Goal: Information Seeking & Learning: Compare options

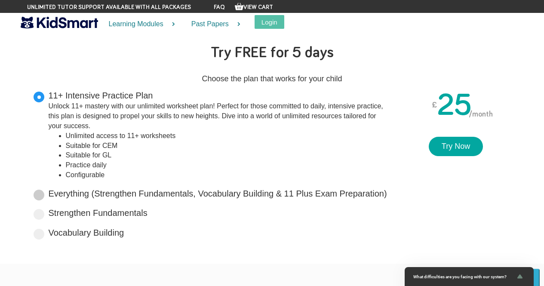
click at [39, 197] on span at bounding box center [39, 195] width 11 height 11
click at [387, 195] on input "Everything (Strengthen Fundamentals, Vocabulary Building & 11 Plus Exam Prepara…" at bounding box center [390, 192] width 6 height 6
radio input "true"
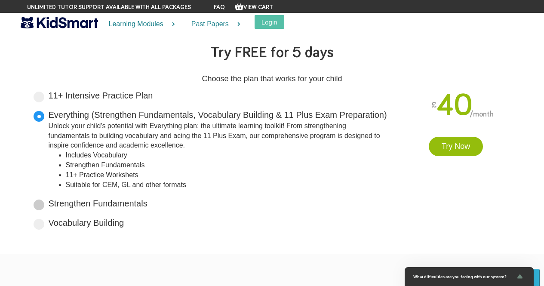
click at [38, 207] on span at bounding box center [39, 205] width 11 height 11
click at [148, 205] on input "Strengthen Fundamentals Tailored for primary years, it lays a solid foundation …" at bounding box center [151, 202] width 6 height 6
radio input "true"
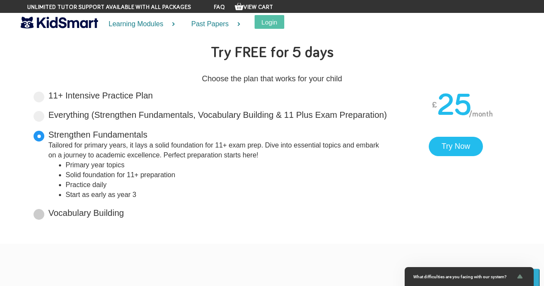
click at [42, 217] on span at bounding box center [39, 214] width 11 height 11
click at [124, 214] on input "Vocabulary Building Boost your vocabulary and unlock the power of words with ou…" at bounding box center [127, 212] width 6 height 6
radio input "true"
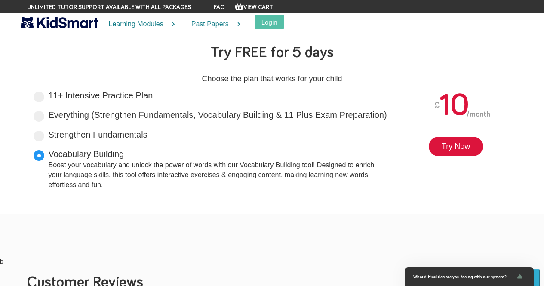
click at [74, 24] on img at bounding box center [59, 22] width 77 height 15
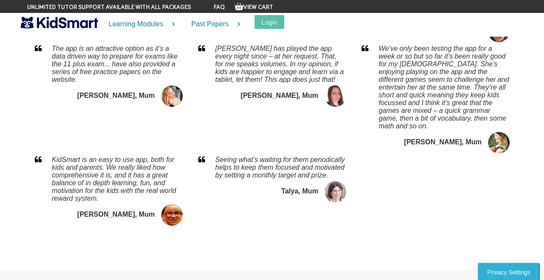
scroll to position [1385, 0]
